Goal: Contribute content

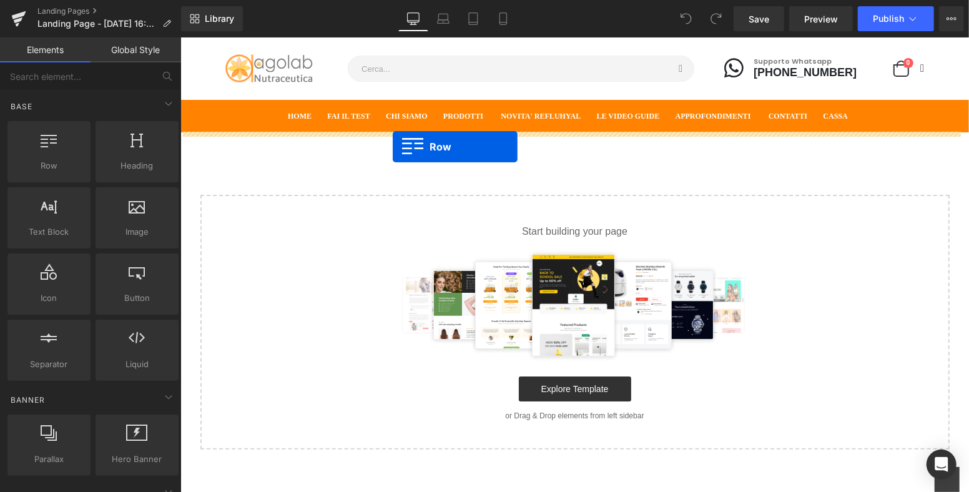
drag, startPoint x: 358, startPoint y: 182, endPoint x: 392, endPoint y: 146, distance: 49.0
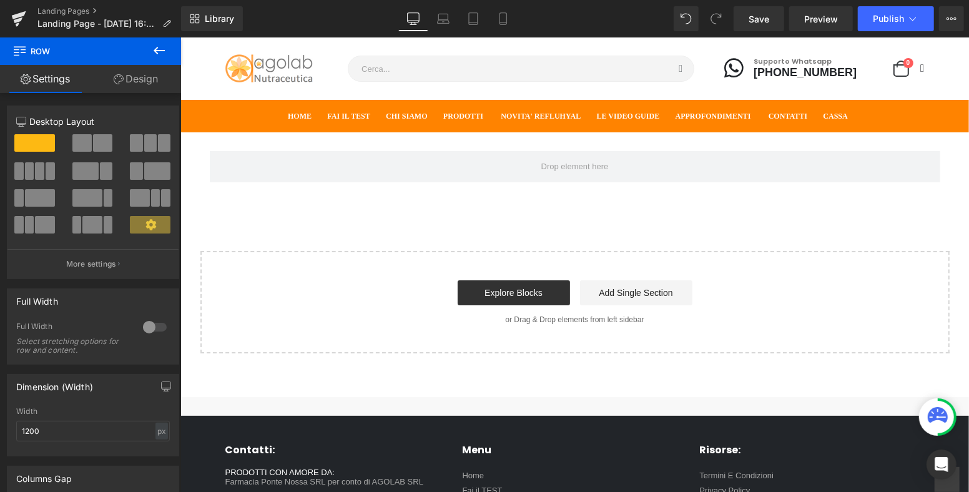
click at [158, 57] on icon at bounding box center [159, 50] width 15 height 15
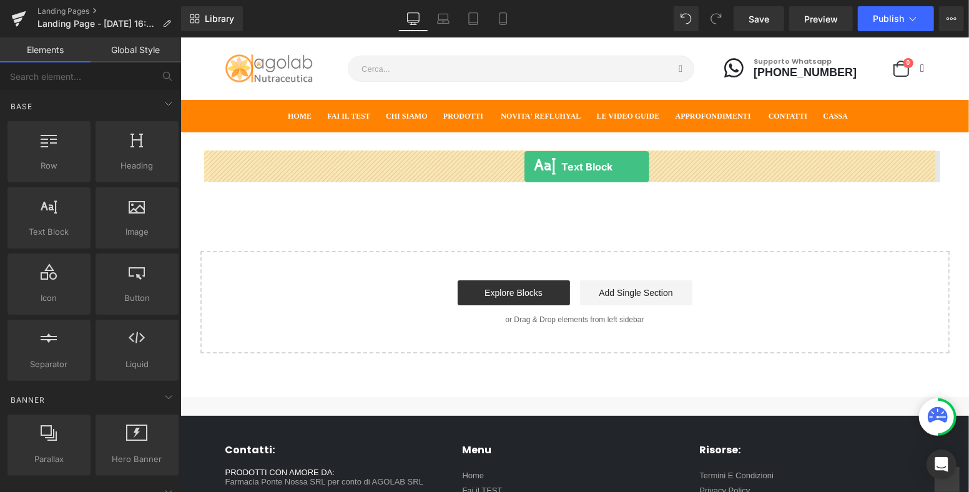
drag, startPoint x: 356, startPoint y: 249, endPoint x: 524, endPoint y: 166, distance: 187.1
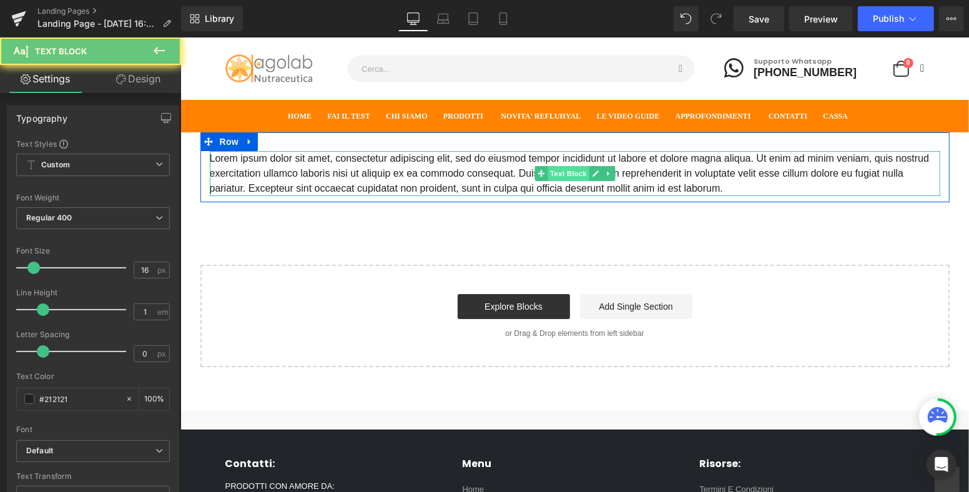
click at [571, 169] on div "Lorem ipsum dolor sit amet, consectetur adipiscing elit, sed do eiusmod tempor …" at bounding box center [574, 172] width 731 height 45
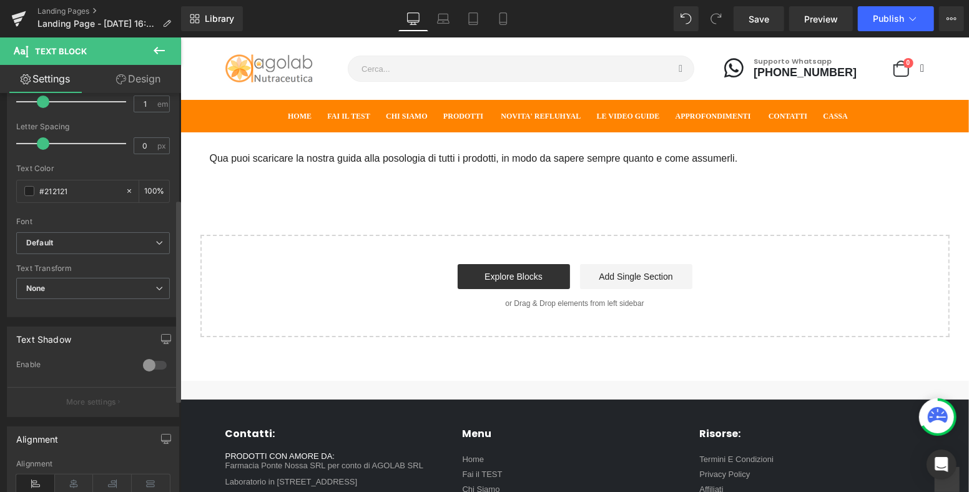
scroll to position [390, 0]
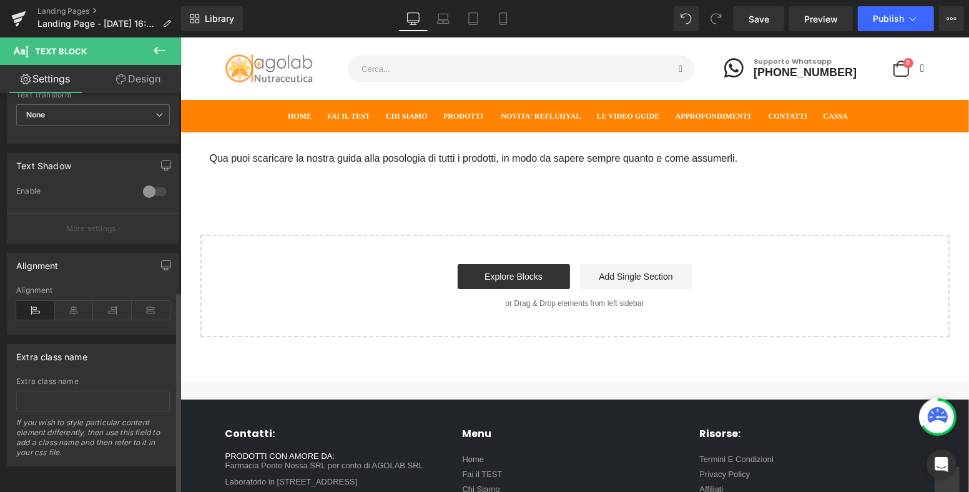
click at [74, 286] on div "Alignment" at bounding box center [93, 310] width 154 height 48
click at [64, 301] on icon at bounding box center [74, 310] width 39 height 19
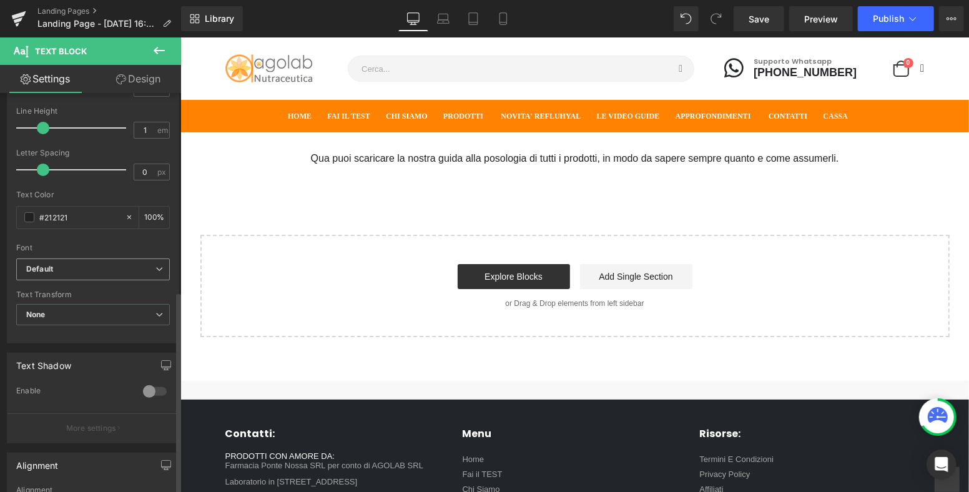
scroll to position [112, 0]
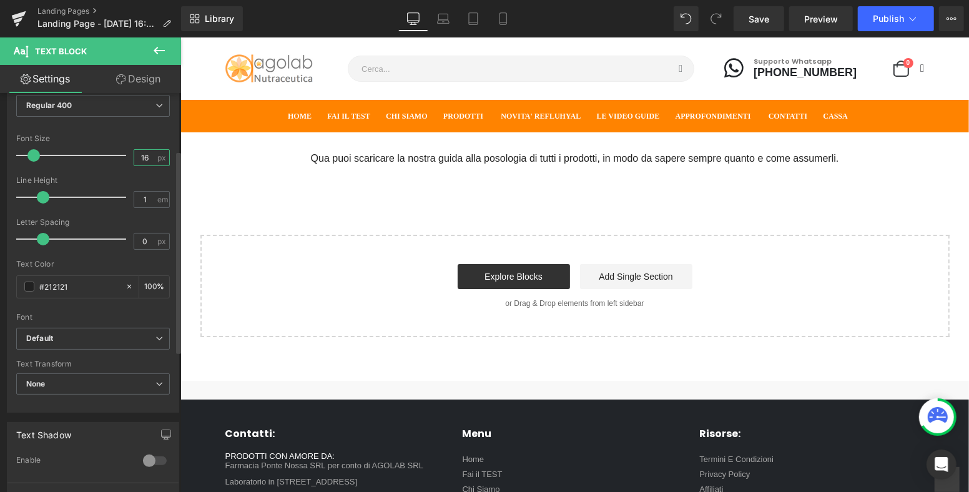
drag, startPoint x: 146, startPoint y: 154, endPoint x: 118, endPoint y: 157, distance: 28.3
click at [118, 157] on div "Font Size 16 px" at bounding box center [93, 155] width 154 height 42
type input "20"
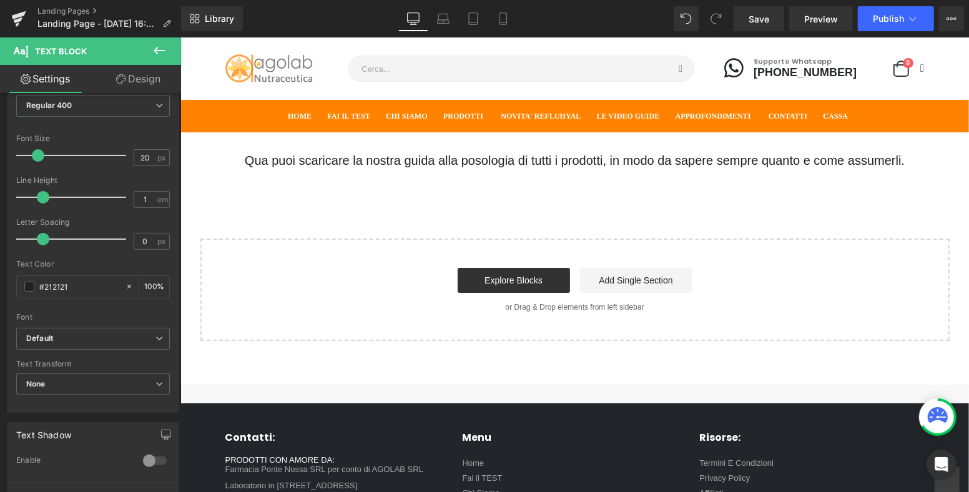
click at [666, 218] on div "Qua puoi scaricare la nostra guida alla posologia di tutti i prodotti, in modo …" at bounding box center [574, 236] width 789 height 209
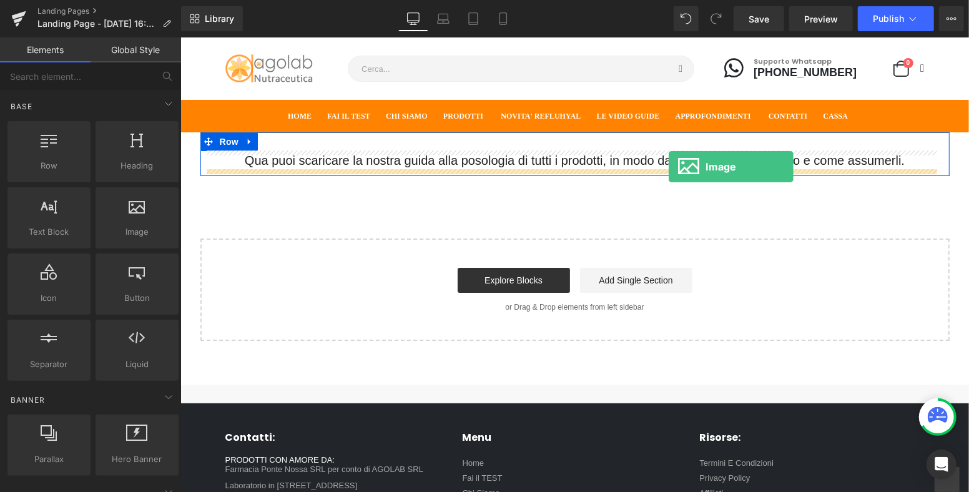
drag, startPoint x: 359, startPoint y: 251, endPoint x: 668, endPoint y: 166, distance: 320.5
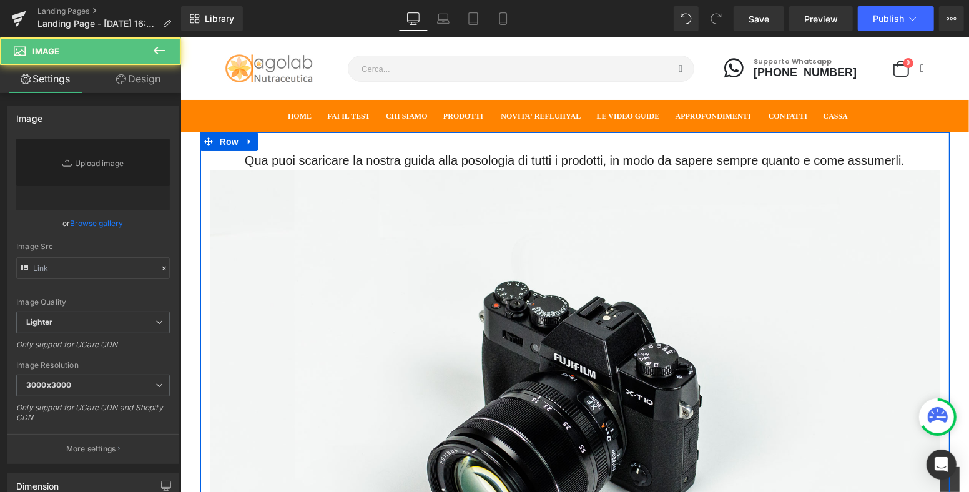
type input "//[DOMAIN_NAME][URL]"
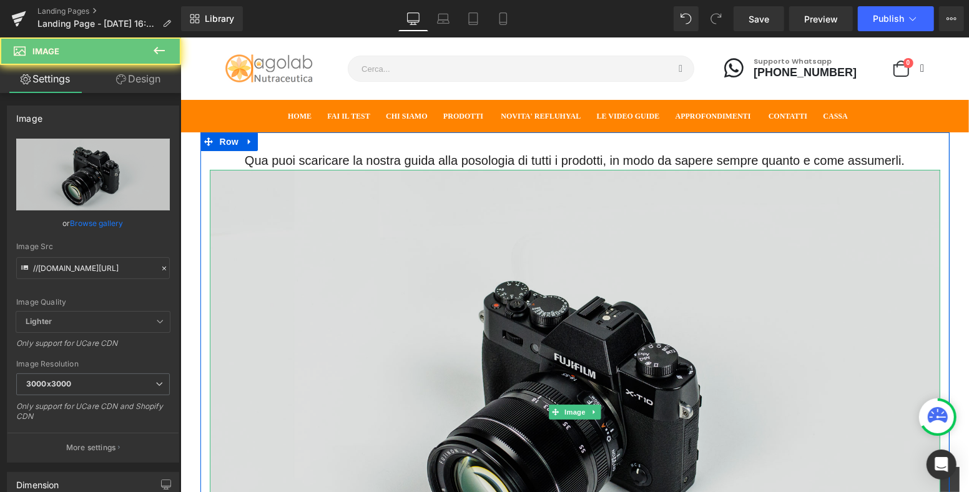
click at [596, 209] on img at bounding box center [574, 411] width 731 height 484
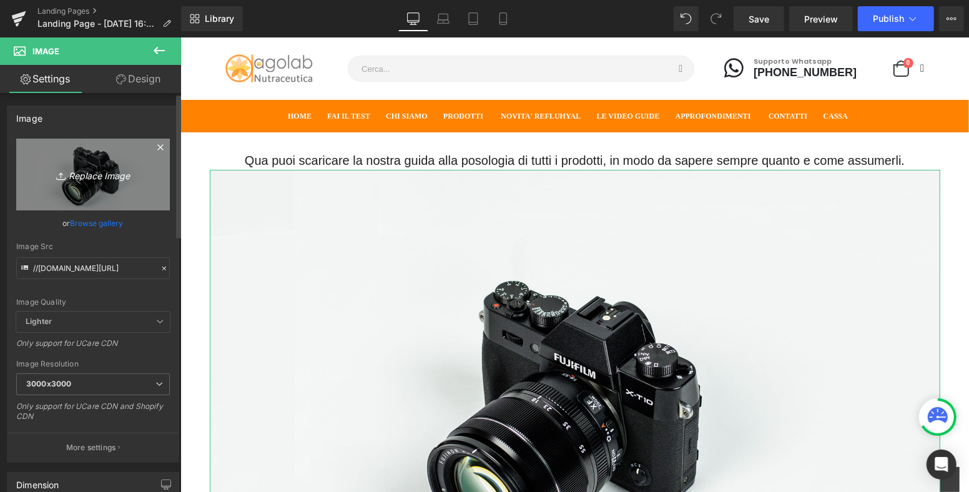
click at [66, 179] on icon "Replace Image" at bounding box center [93, 175] width 100 height 16
type input "C:\fakepath\_Black and Red Photocentric Ebook Cover.png"
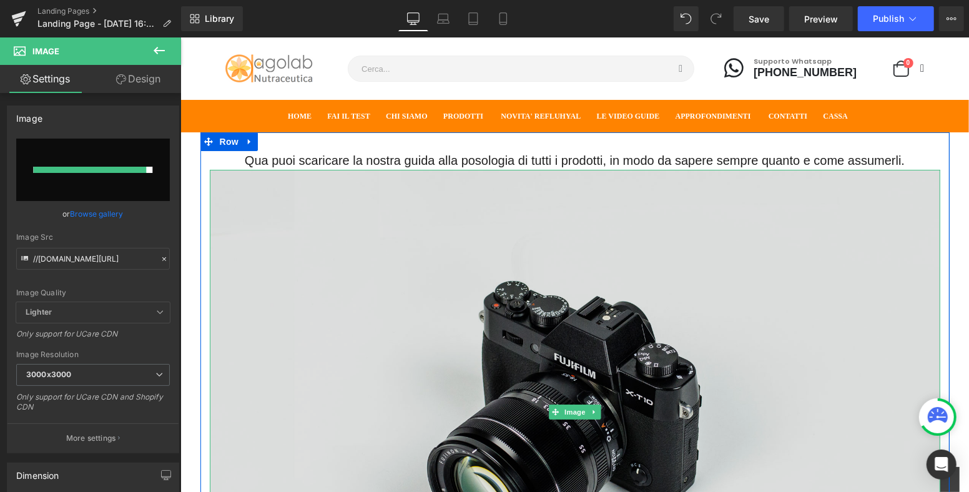
type input "[URL][DOMAIN_NAME]"
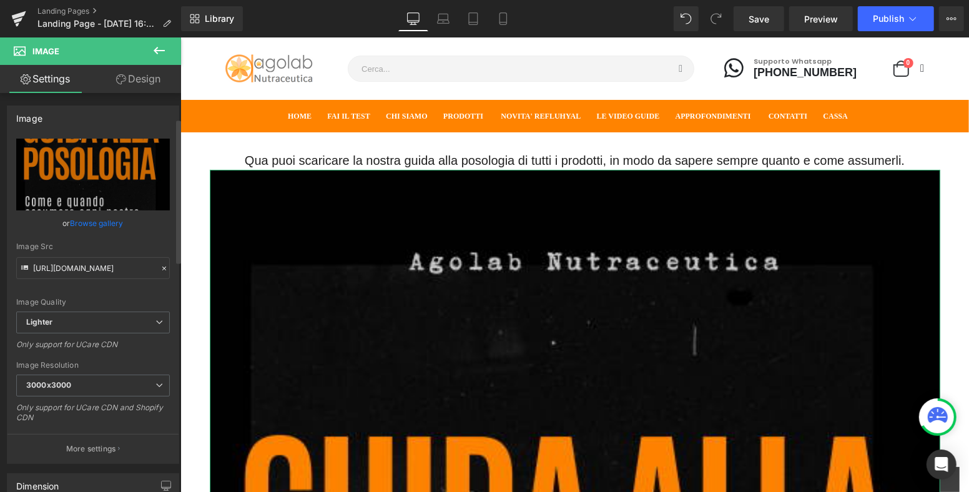
scroll to position [208, 0]
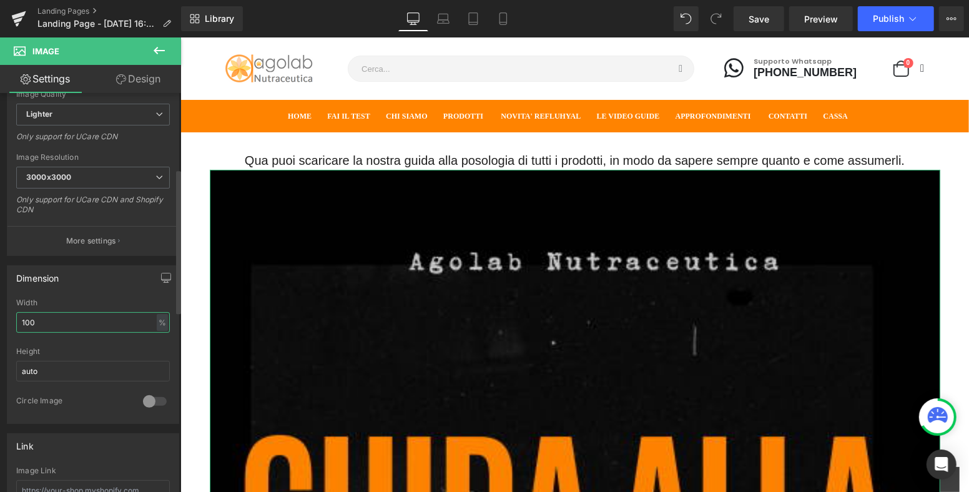
click at [0, 325] on div "Dimension 100% Width 100 % % px auto Height auto 0 Circle Image" at bounding box center [93, 340] width 187 height 168
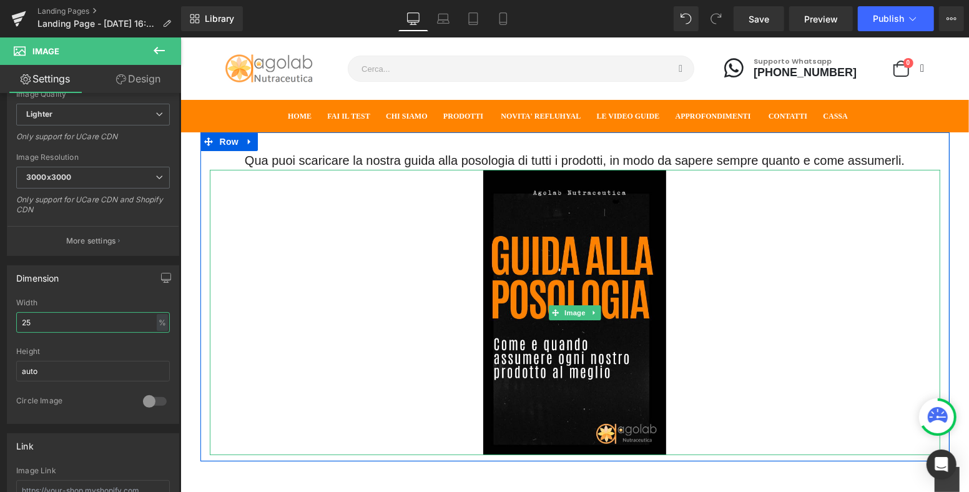
scroll to position [69, 0]
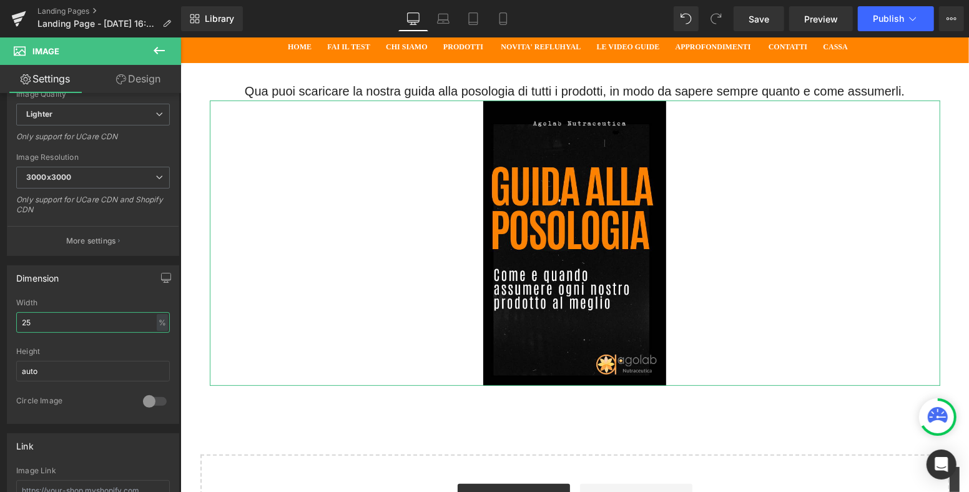
type input "25"
click at [135, 72] on link "Design" at bounding box center [138, 79] width 91 height 28
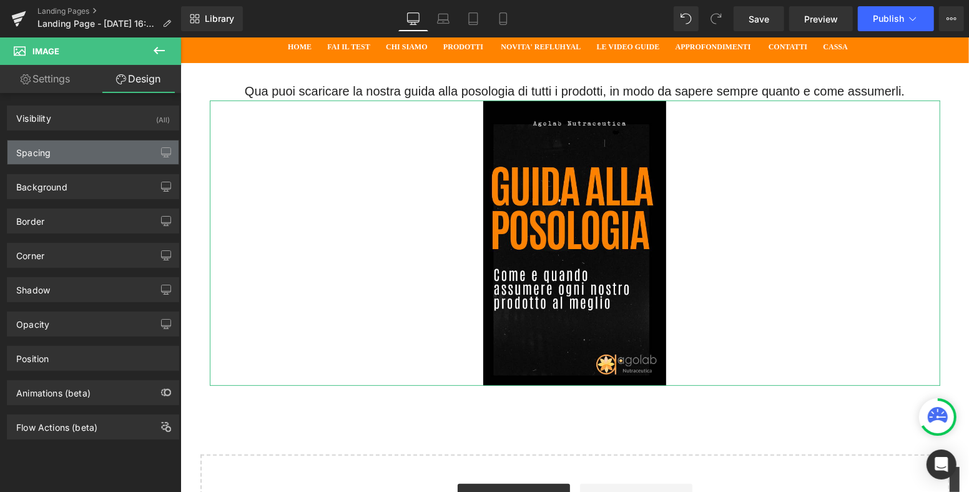
click at [88, 147] on div "Spacing" at bounding box center [92, 152] width 171 height 24
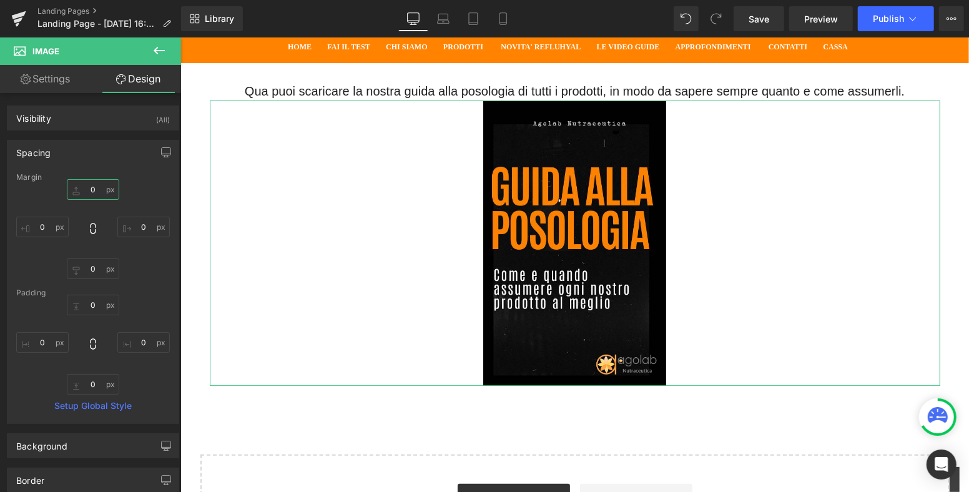
click at [95, 192] on input "0" at bounding box center [93, 189] width 52 height 21
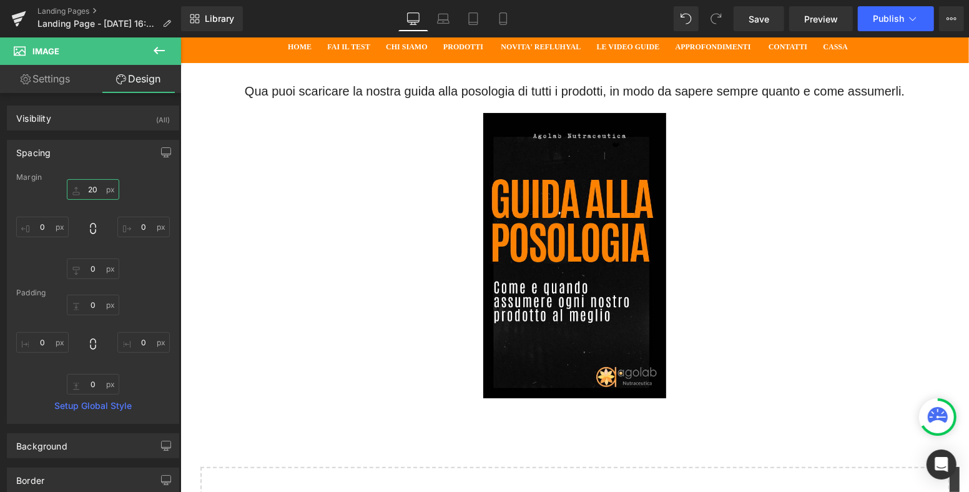
type input "20"
drag, startPoint x: 160, startPoint y: 44, endPoint x: 139, endPoint y: 112, distance: 70.5
click at [159, 44] on icon at bounding box center [159, 50] width 15 height 15
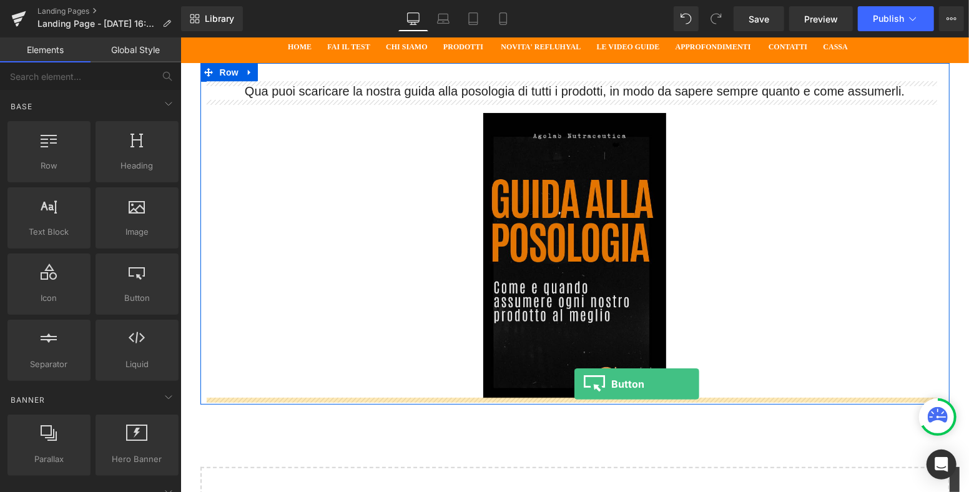
drag, startPoint x: 351, startPoint y: 321, endPoint x: 574, endPoint y: 383, distance: 231.3
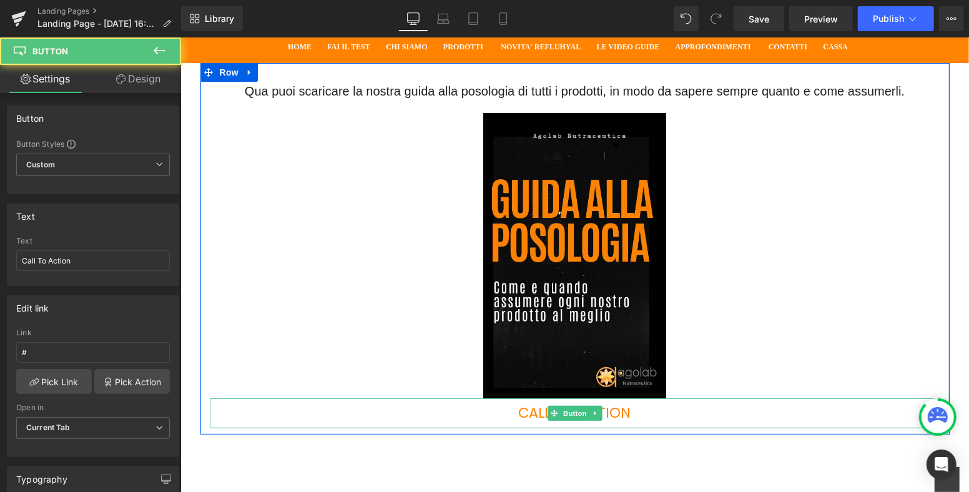
click at [638, 408] on div "Call To Action" at bounding box center [574, 413] width 731 height 30
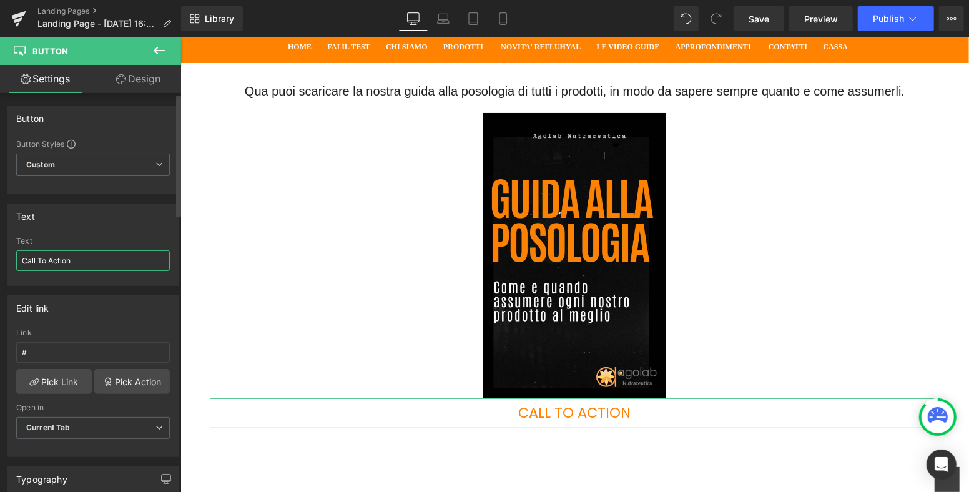
drag, startPoint x: 70, startPoint y: 259, endPoint x: 0, endPoint y: 257, distance: 70.0
click at [0, 257] on div "Text Call To Action Text Call To Action" at bounding box center [93, 240] width 187 height 92
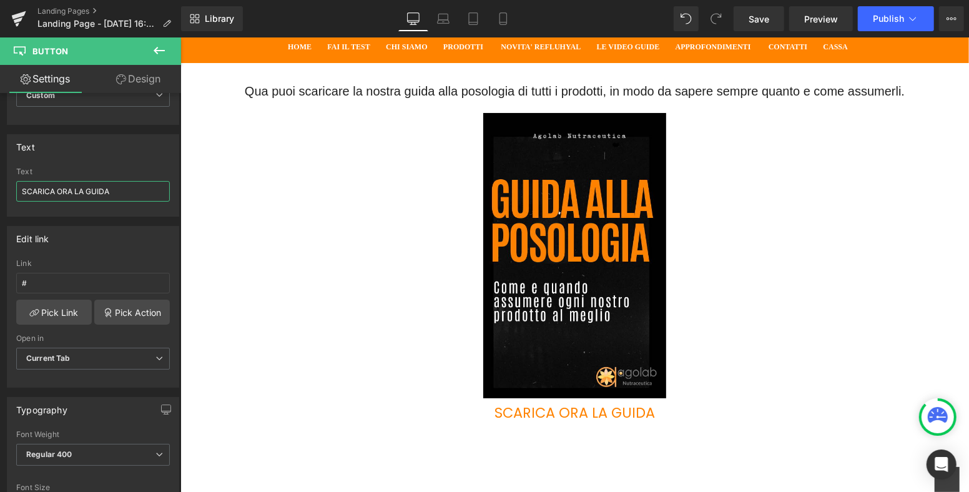
type input "SCARICA ORA LA GUIDA"
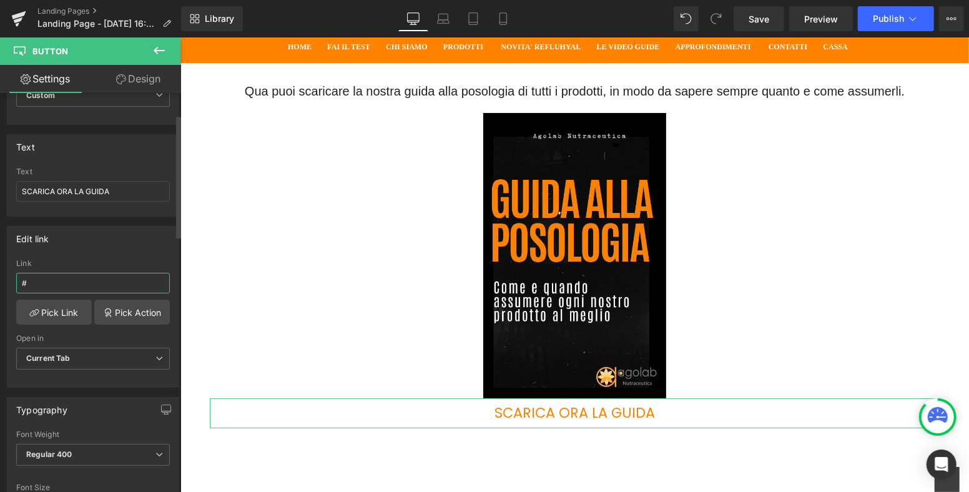
click at [0, 287] on div "Edit link # Link # Pick Link Pick Action Current Tab New Tab Open in Current Ta…" at bounding box center [93, 302] width 187 height 171
paste input "[URL][DOMAIN_NAME]"
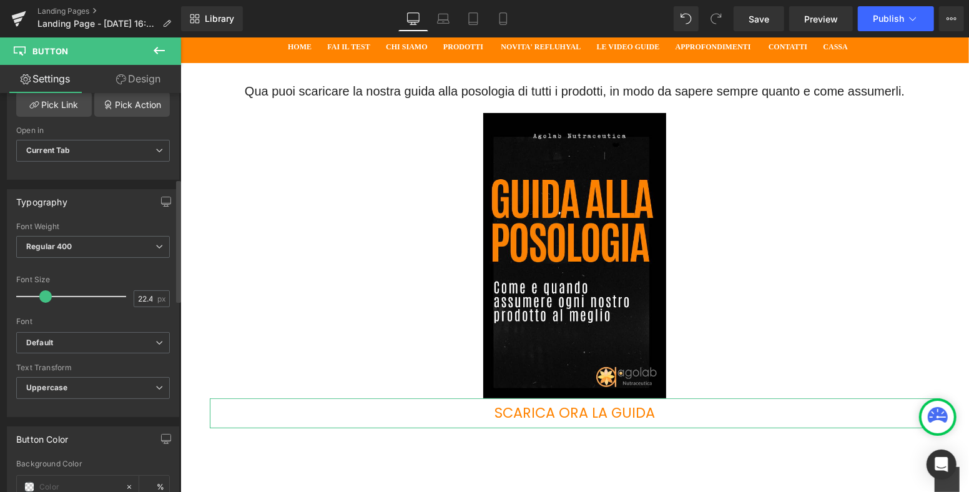
scroll to position [139, 0]
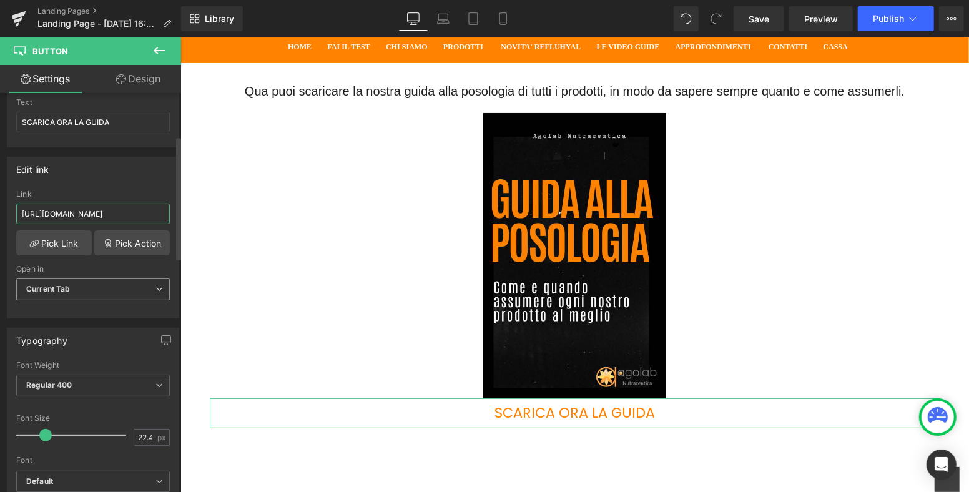
type input "[URL][DOMAIN_NAME]"
click at [87, 285] on span "Current Tab" at bounding box center [93, 289] width 154 height 22
click at [83, 327] on li "New Tab" at bounding box center [90, 330] width 149 height 19
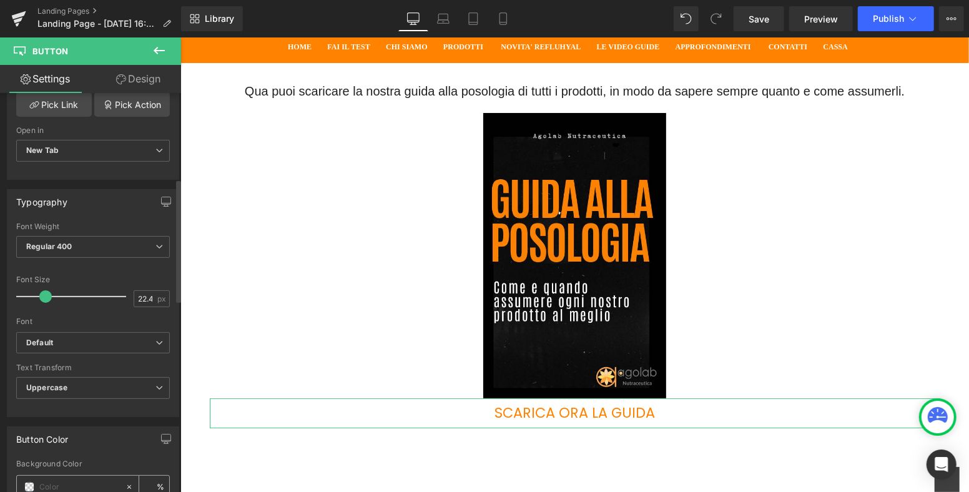
scroll to position [486, 0]
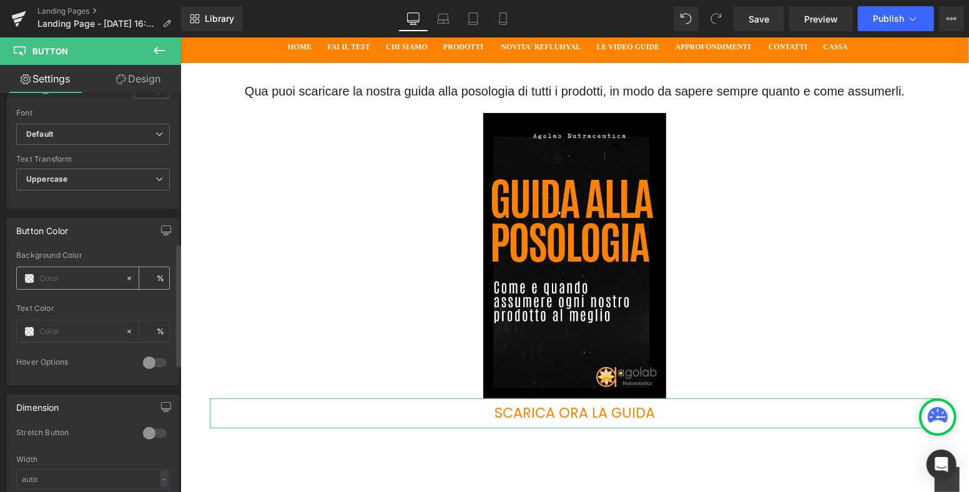
click at [30, 276] on span at bounding box center [29, 278] width 10 height 10
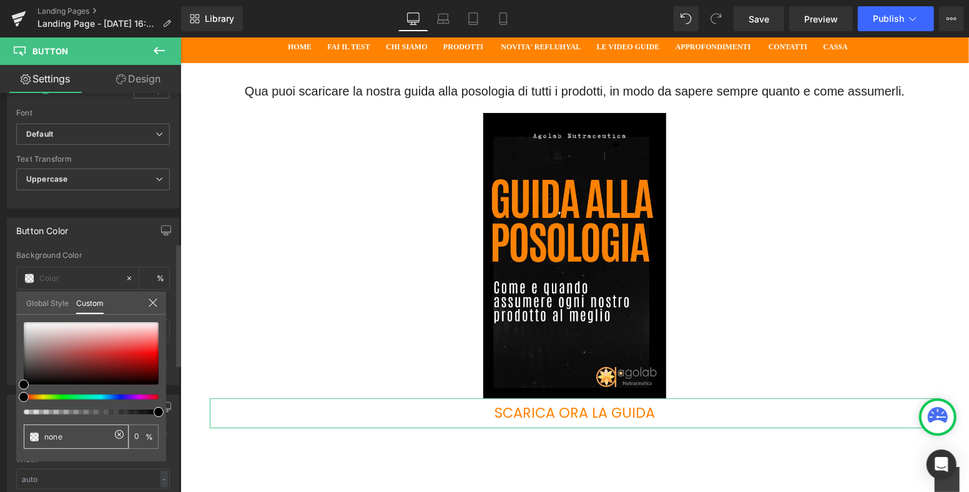
drag, startPoint x: 66, startPoint y: 438, endPoint x: 41, endPoint y: 438, distance: 25.0
click at [41, 438] on div "none" at bounding box center [76, 437] width 105 height 24
type input "0"
type input "#"
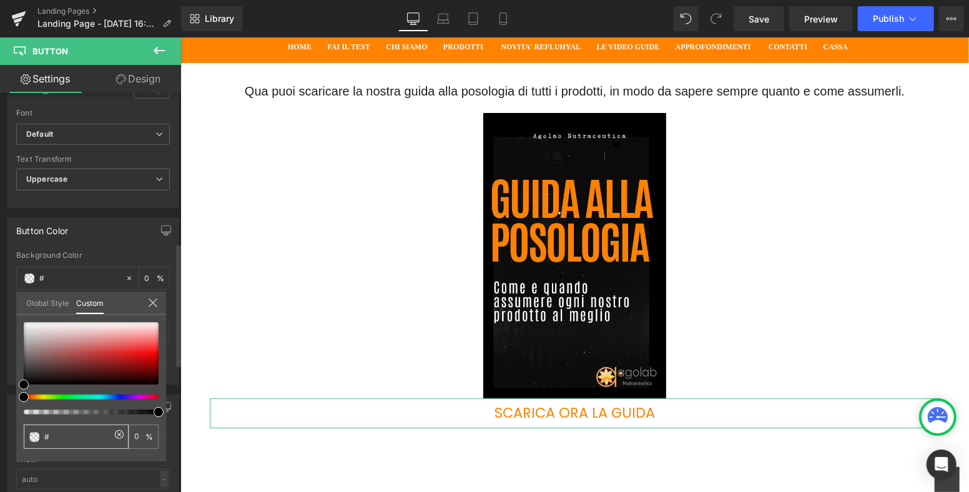
type input "#f"
type input "#ff"
type input "#ff8"
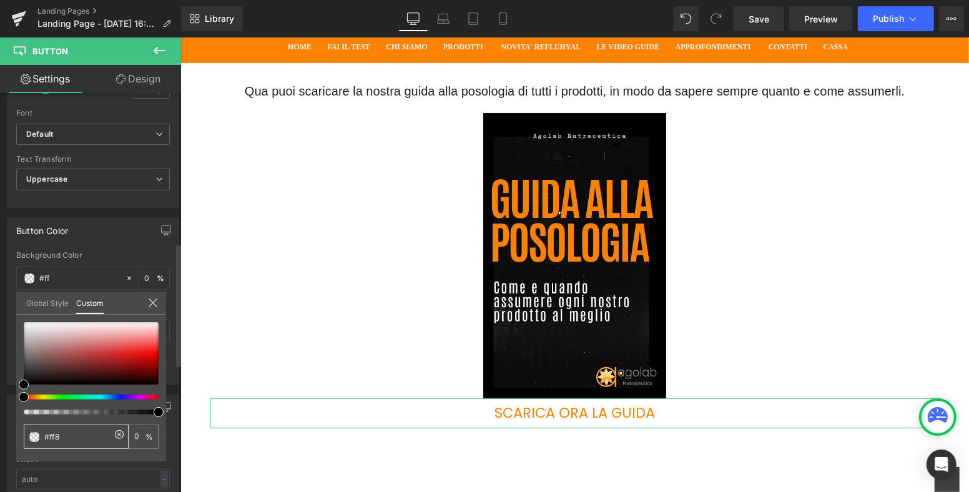
type input "#ff8"
type input "100"
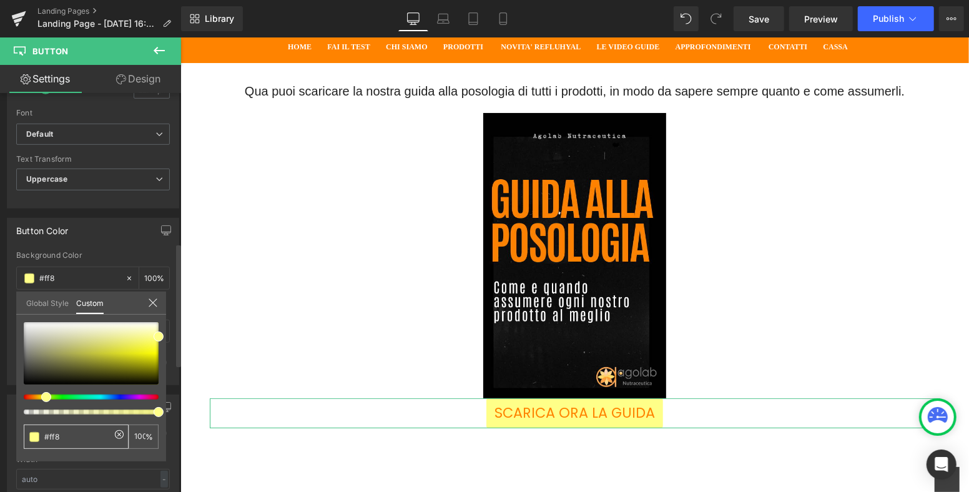
type input "#ff83"
type input "20"
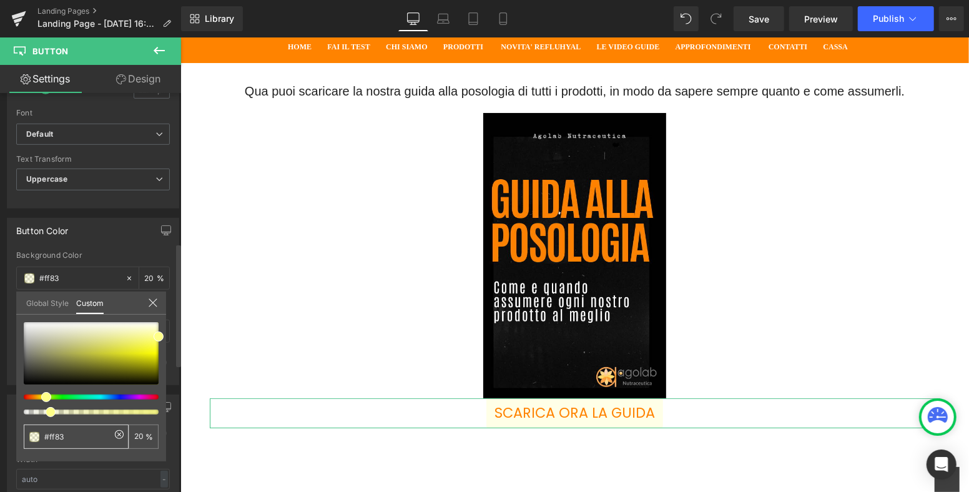
type input "#ff830"
type input "0"
type input "#ff8300"
type input "0"
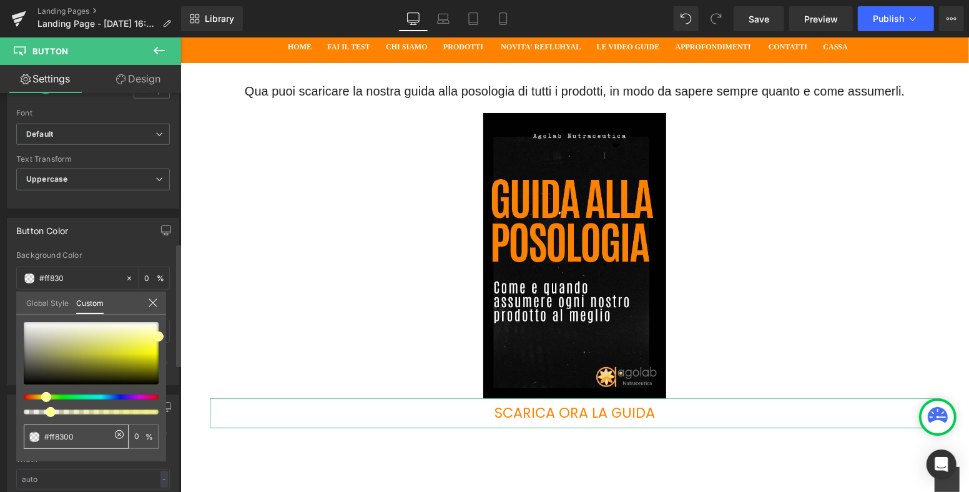
type input "#ff8300"
type input "100"
type input "#ff8300"
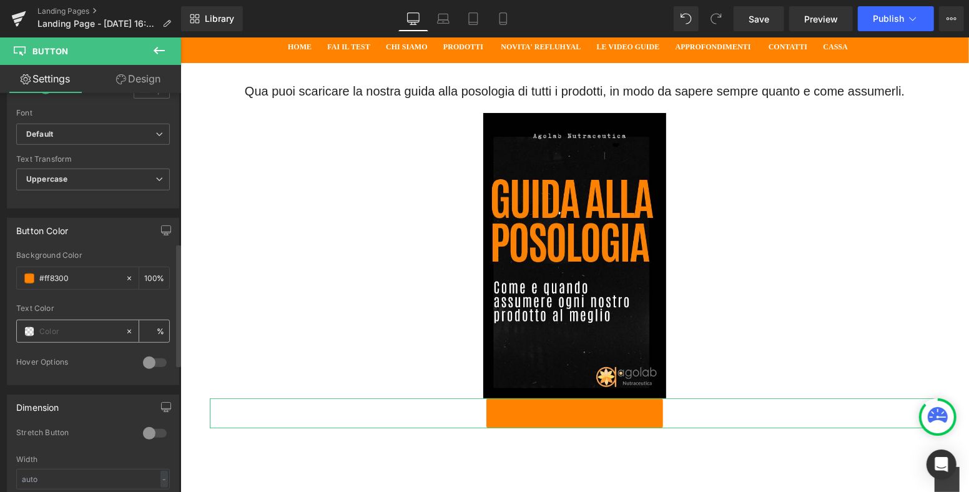
click at [28, 328] on span at bounding box center [29, 332] width 10 height 10
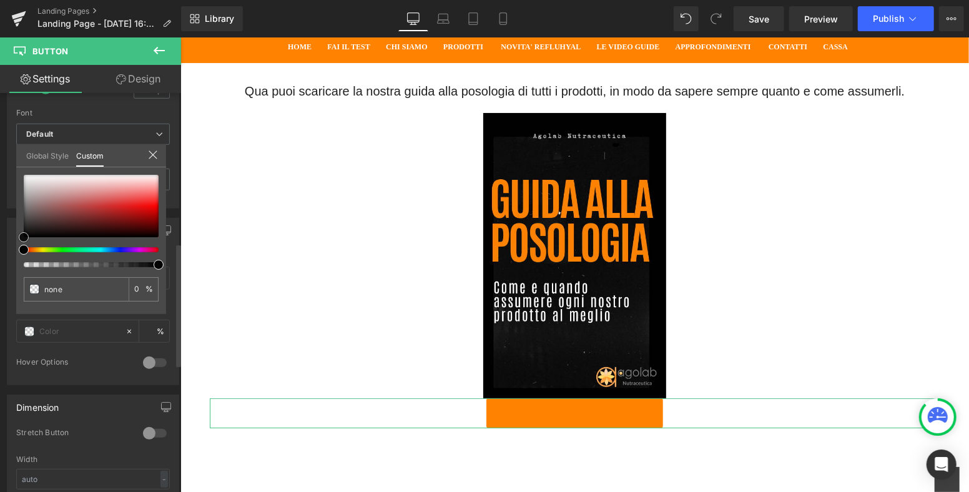
type input "#c6a8a8"
type input "100"
type input "#c6a8a8"
type input "100"
type input "#cbb3b3"
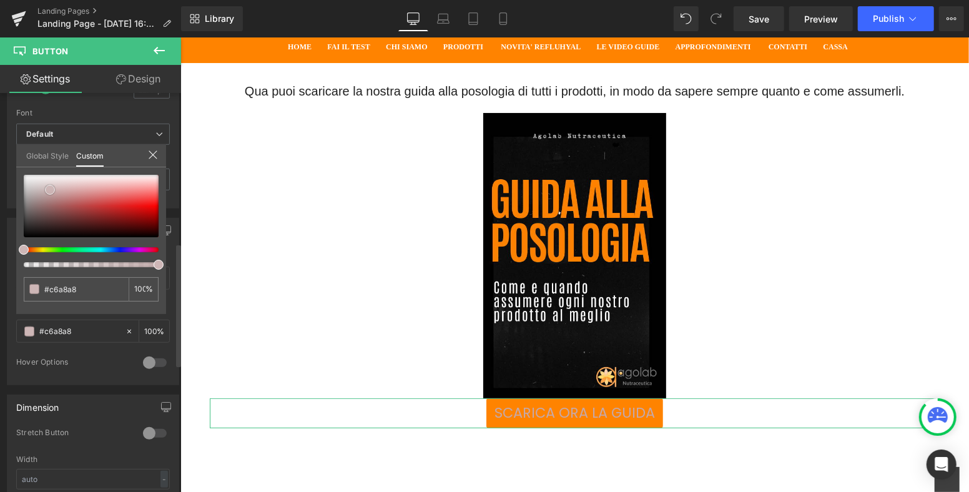
type input "#cbb3b3"
type input "#dbd0d0"
type input "#eae5e5"
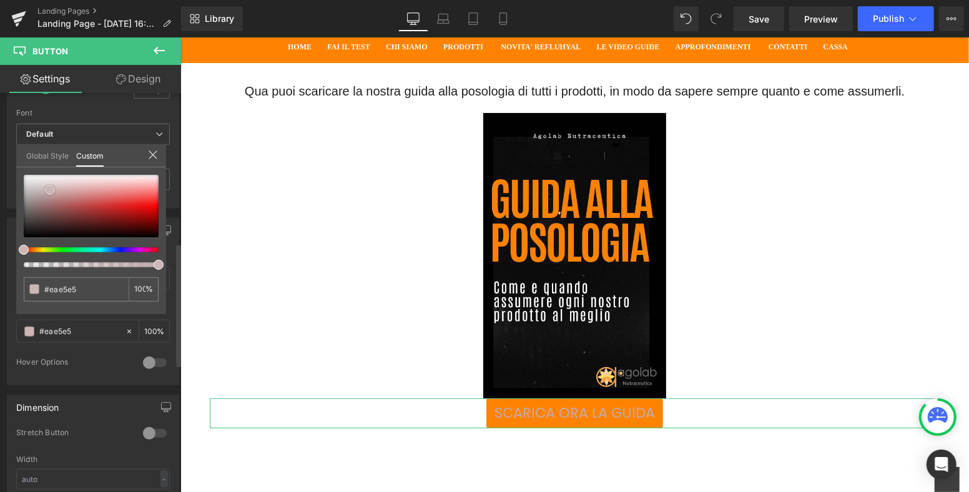
type input "#f3f1f1"
type input "#ffffff"
drag, startPoint x: 50, startPoint y: 189, endPoint x: 18, endPoint y: 168, distance: 38.3
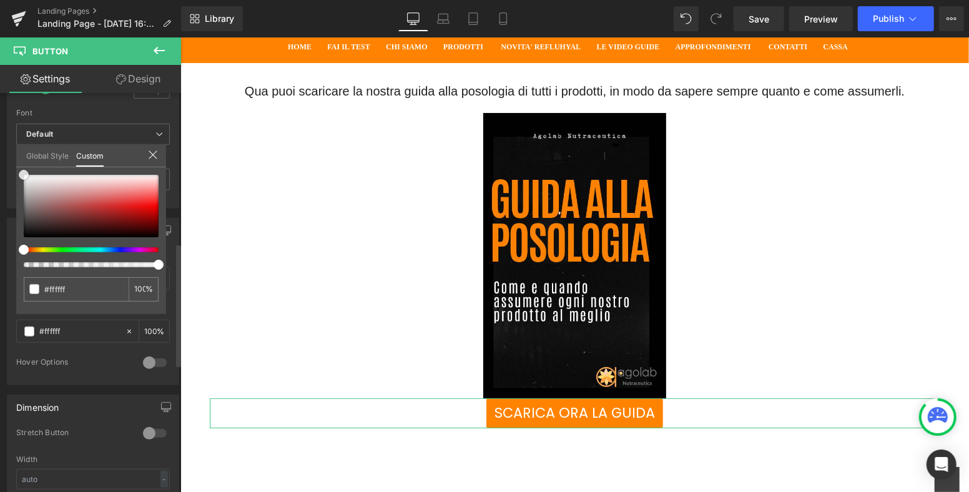
click at [18, 169] on div "#ffffff 100 %" at bounding box center [91, 174] width 150 height 15
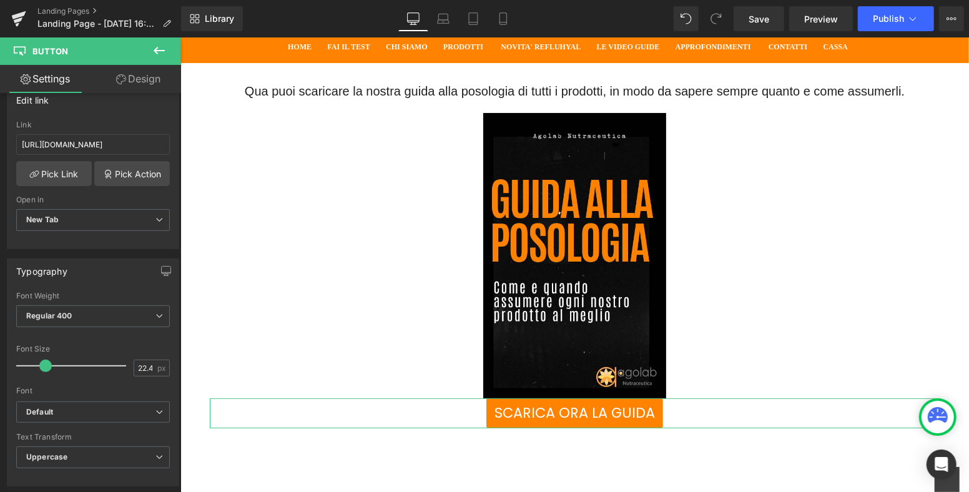
scroll to position [0, 0]
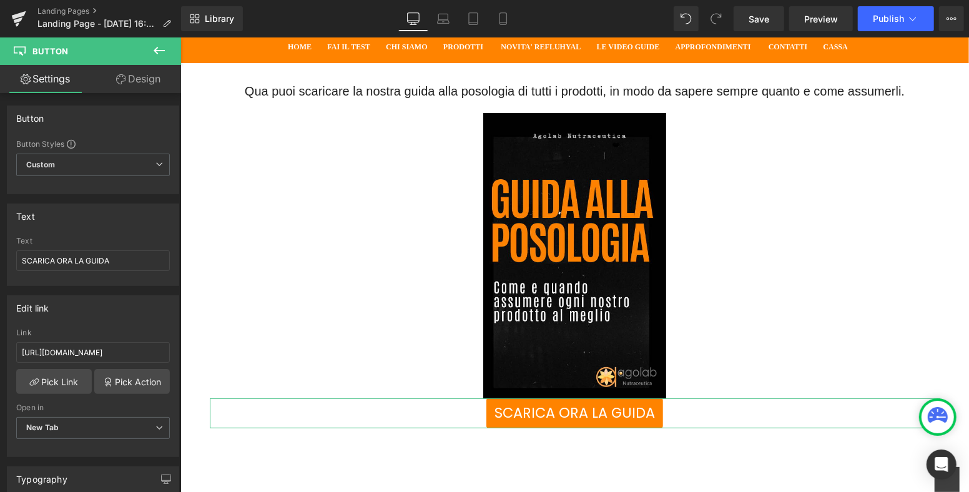
click at [147, 77] on link "Design" at bounding box center [138, 79] width 91 height 28
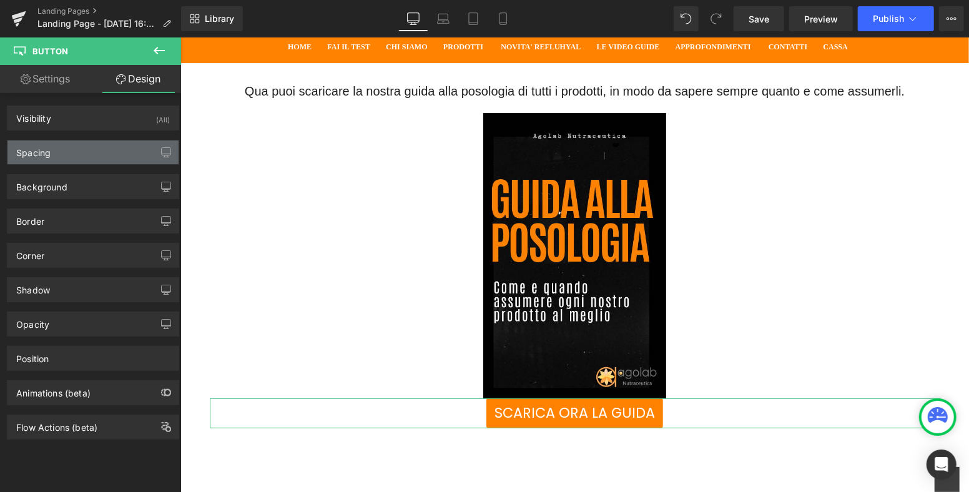
click at [74, 151] on div "Spacing" at bounding box center [92, 152] width 171 height 24
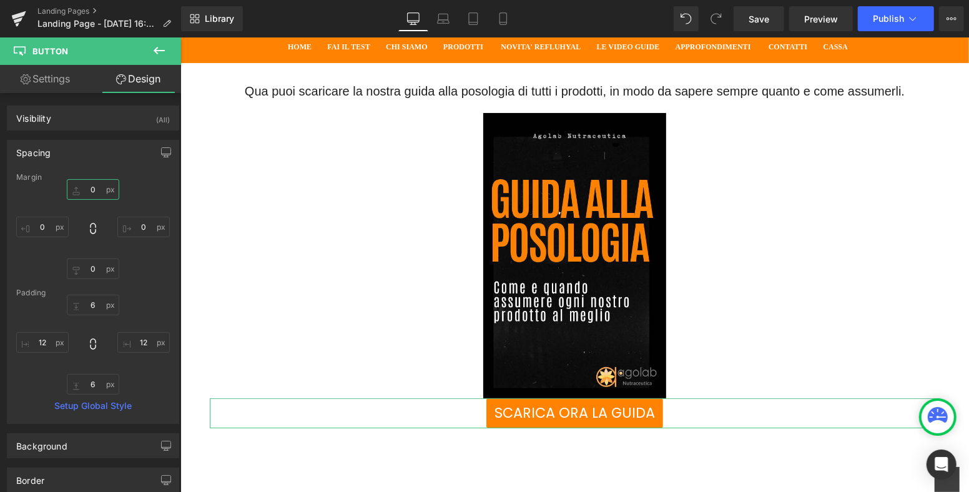
click at [94, 189] on input "0" at bounding box center [93, 189] width 52 height 21
type input "20"
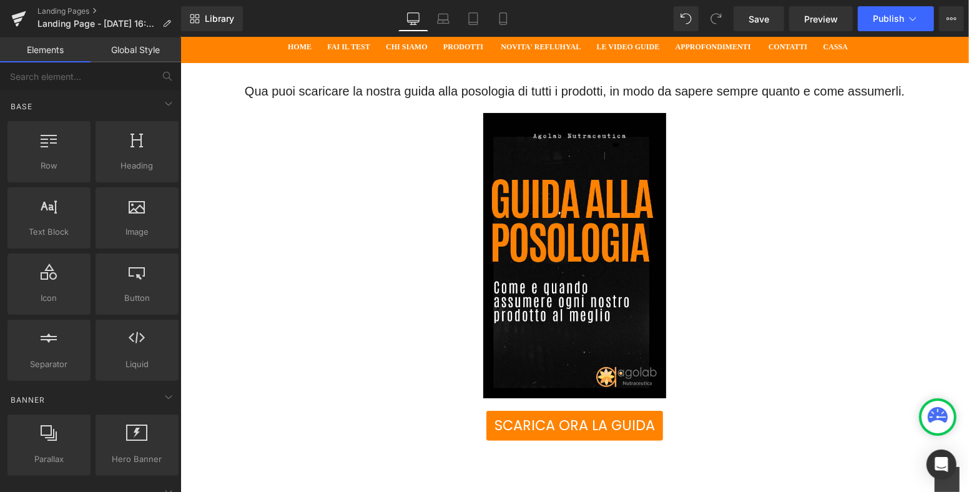
click at [950, 227] on div "Qua puoi scaricare la nostra guida alla posologia di tutti i prodotti, in modo …" at bounding box center [574, 336] width 789 height 549
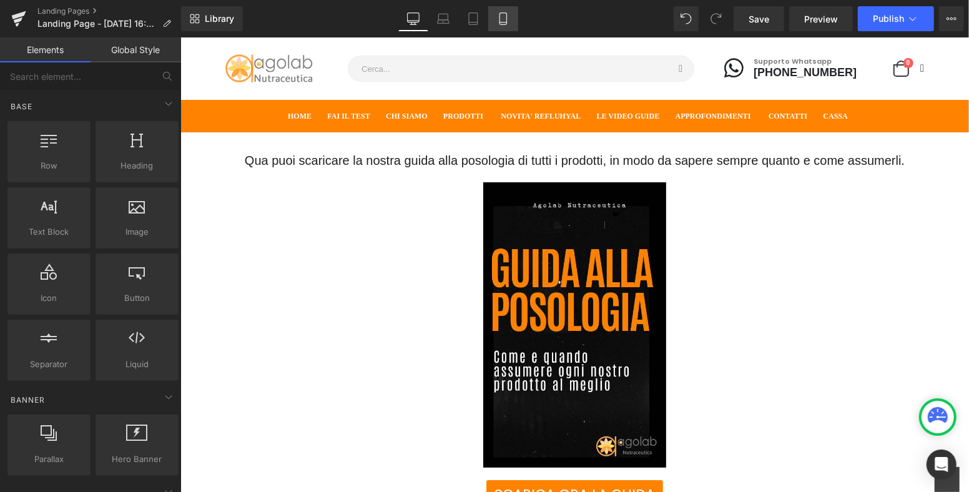
click at [513, 17] on link "Mobile" at bounding box center [503, 18] width 30 height 25
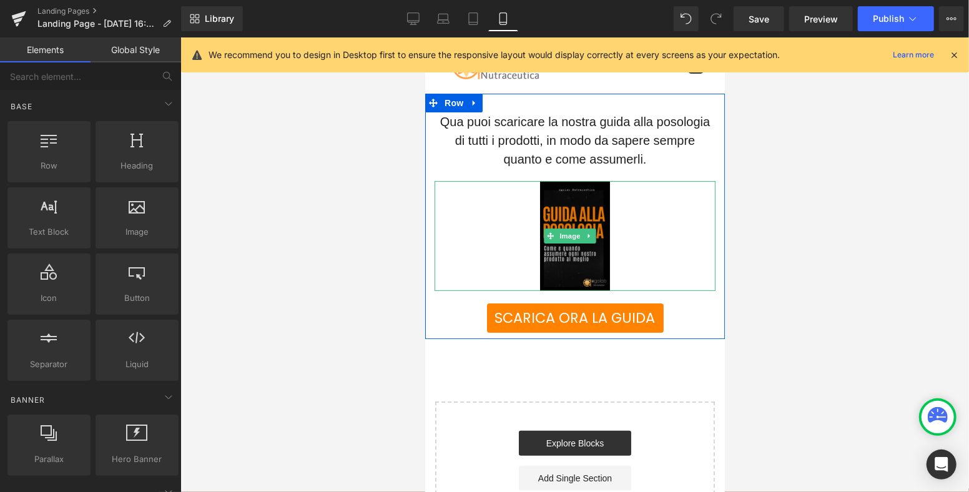
click at [568, 221] on img at bounding box center [574, 235] width 71 height 110
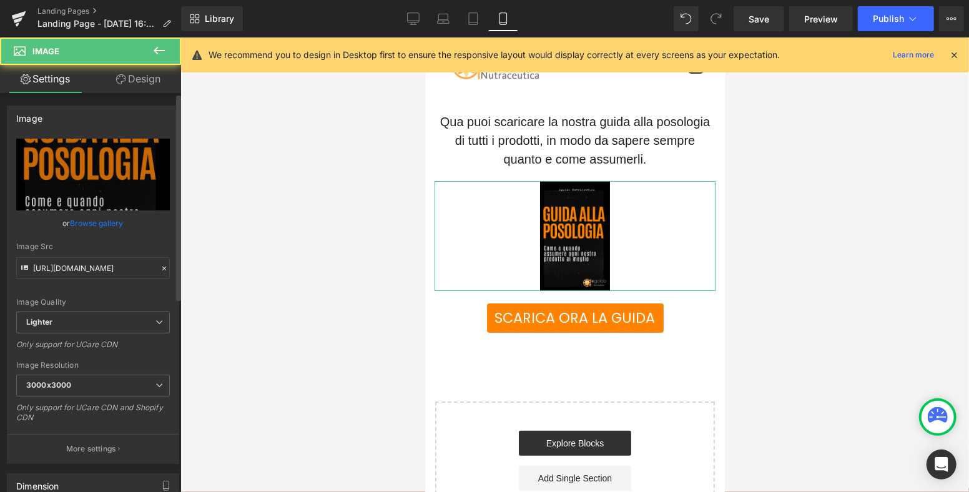
scroll to position [208, 0]
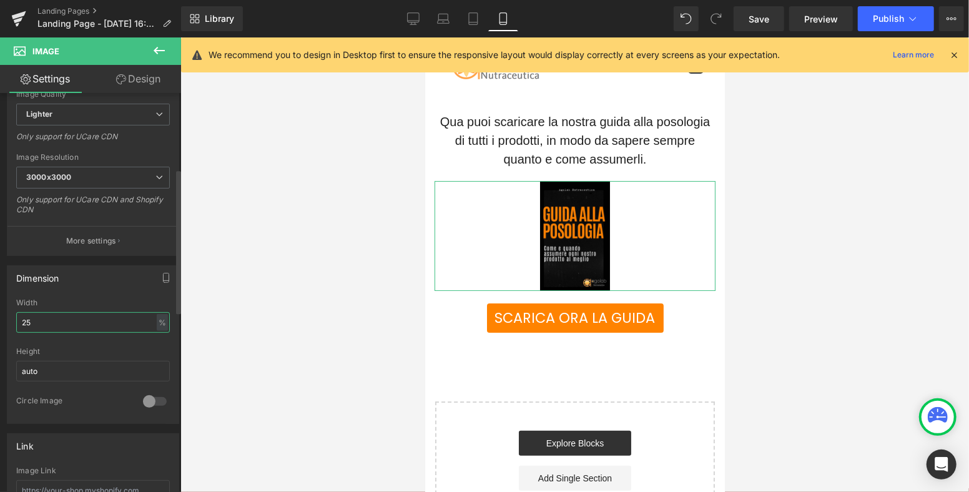
drag, startPoint x: 25, startPoint y: 318, endPoint x: 6, endPoint y: 318, distance: 19.4
click at [10, 320] on div "25% Width 25 % % px auto Height auto 0 Circle Image" at bounding box center [92, 360] width 171 height 125
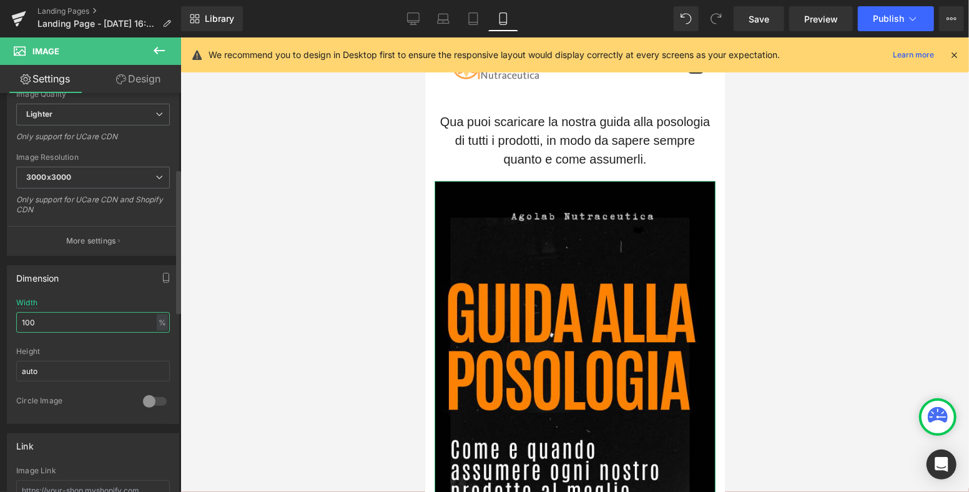
drag, startPoint x: 0, startPoint y: 323, endPoint x: 12, endPoint y: 319, distance: 12.4
click at [1, 318] on div "Dimension 100% Width 100 % % px auto Height auto 0 Circle Image" at bounding box center [93, 340] width 187 height 168
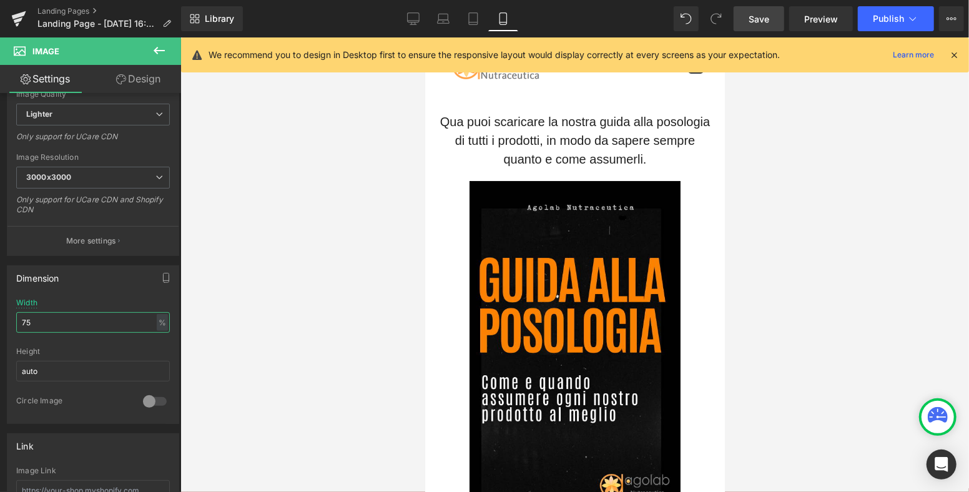
type input "75"
click at [756, 18] on span "Save" at bounding box center [759, 18] width 21 height 13
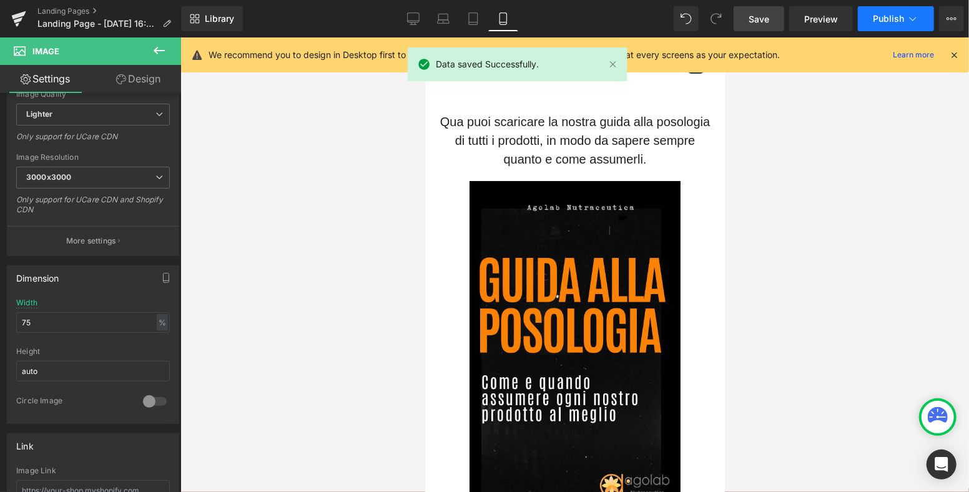
click at [908, 16] on icon at bounding box center [913, 18] width 12 height 12
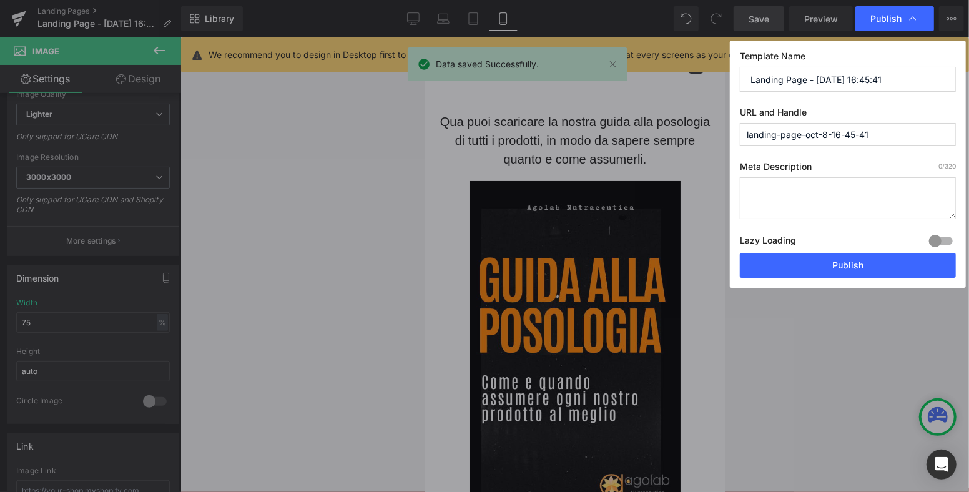
drag, startPoint x: 892, startPoint y: 77, endPoint x: 635, endPoint y: 82, distance: 257.3
click at [615, 79] on div "Publish Template Name Landing Page - [DATE] 16:45:41 URL and Handle landing-pag…" at bounding box center [484, 246] width 969 height 492
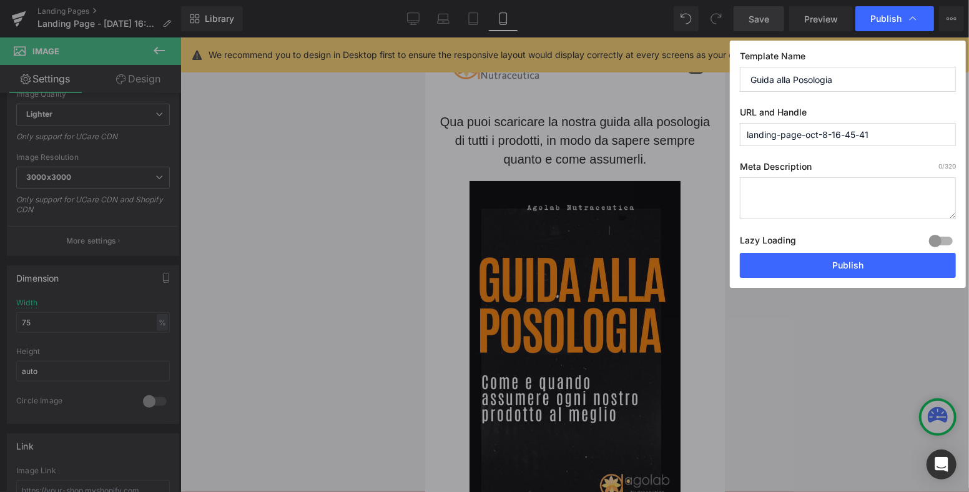
type input "Guida alla Posologia"
type input "guida-alla-posologia"
type textarea "Scopri come assumere tutti i prodotti Agolab Nutraceutica"
click at [933, 240] on div at bounding box center [941, 241] width 30 height 20
click at [953, 239] on div at bounding box center [941, 241] width 30 height 20
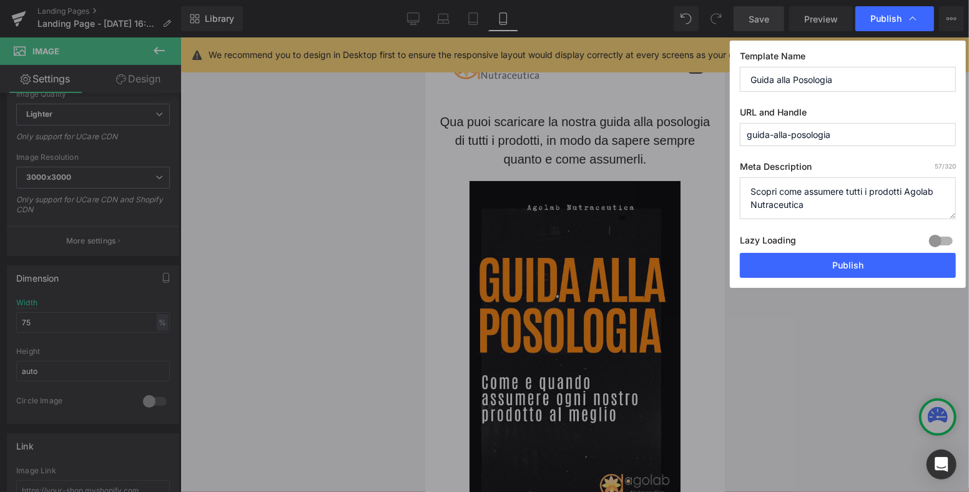
click at [884, 267] on button "Publish" at bounding box center [848, 265] width 216 height 25
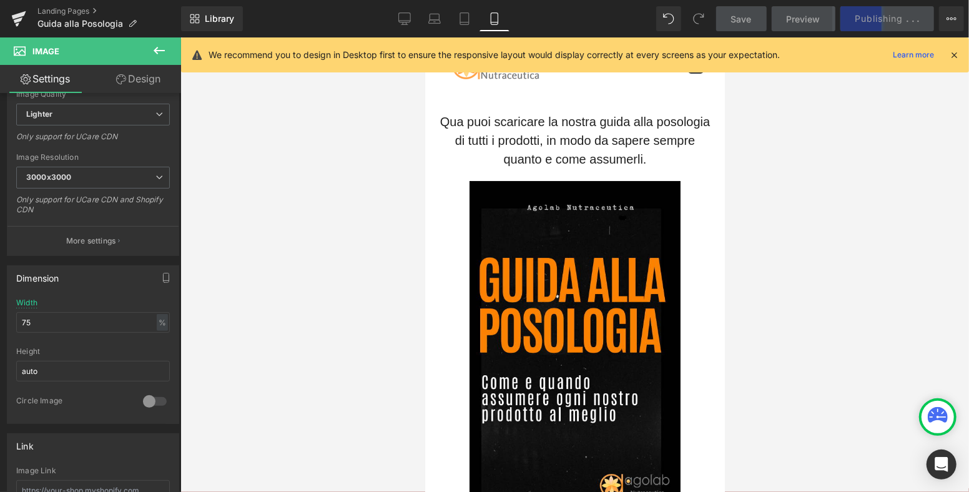
click at [959, 54] on icon at bounding box center [953, 54] width 11 height 11
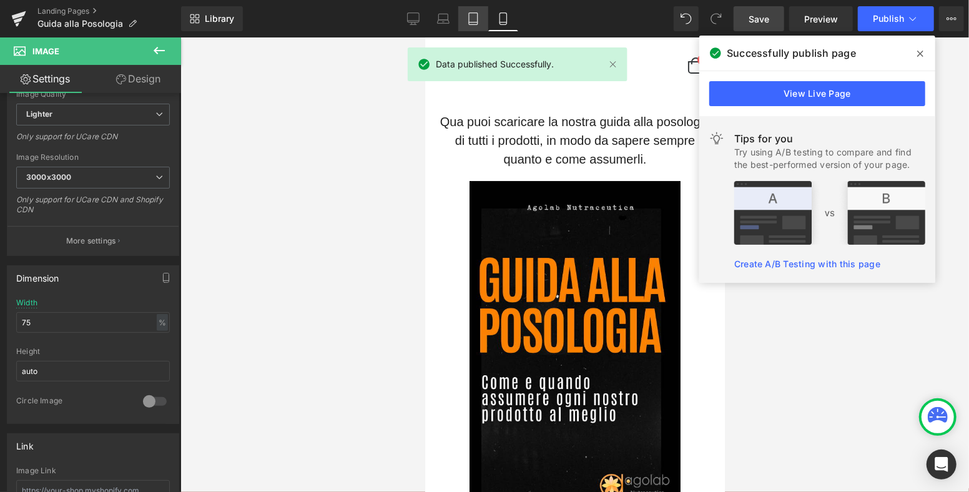
click at [462, 18] on link "Tablet" at bounding box center [473, 18] width 30 height 25
type input "25"
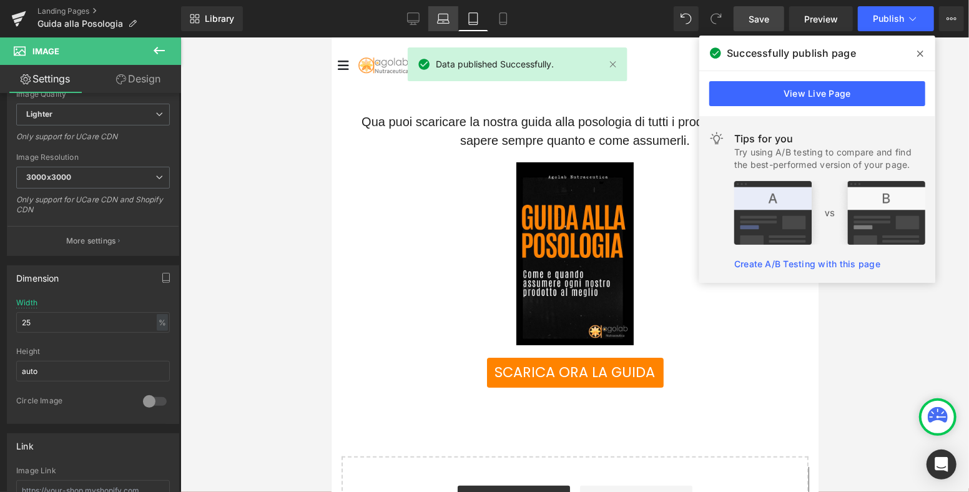
click at [441, 19] on icon at bounding box center [443, 18] width 12 height 12
